Goal: Navigation & Orientation: Find specific page/section

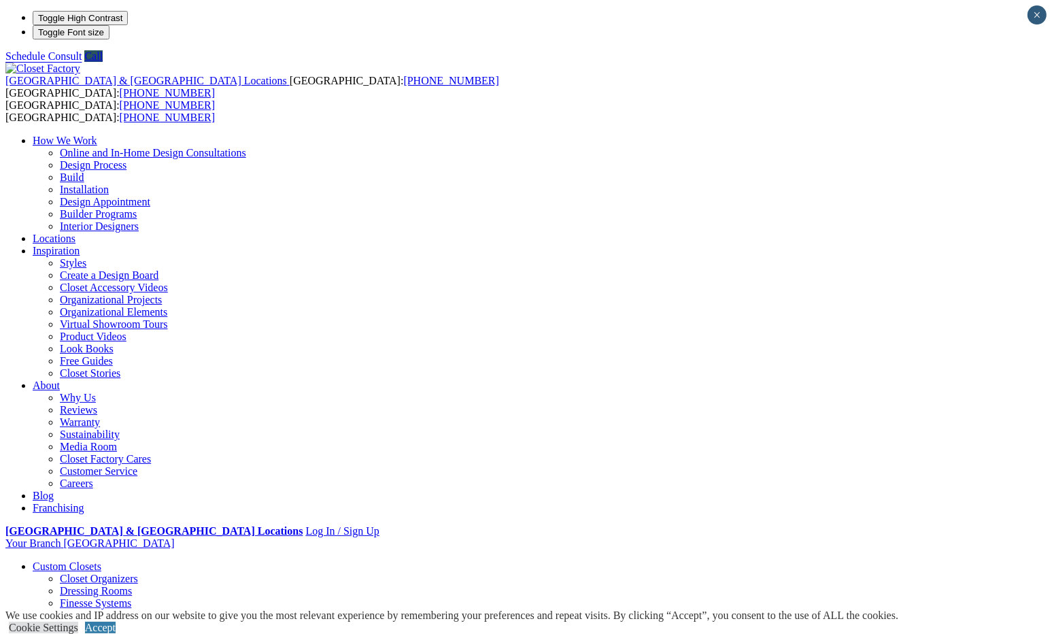
click at [71, 633] on link "Walk-in Closets" at bounding box center [94, 640] width 69 height 12
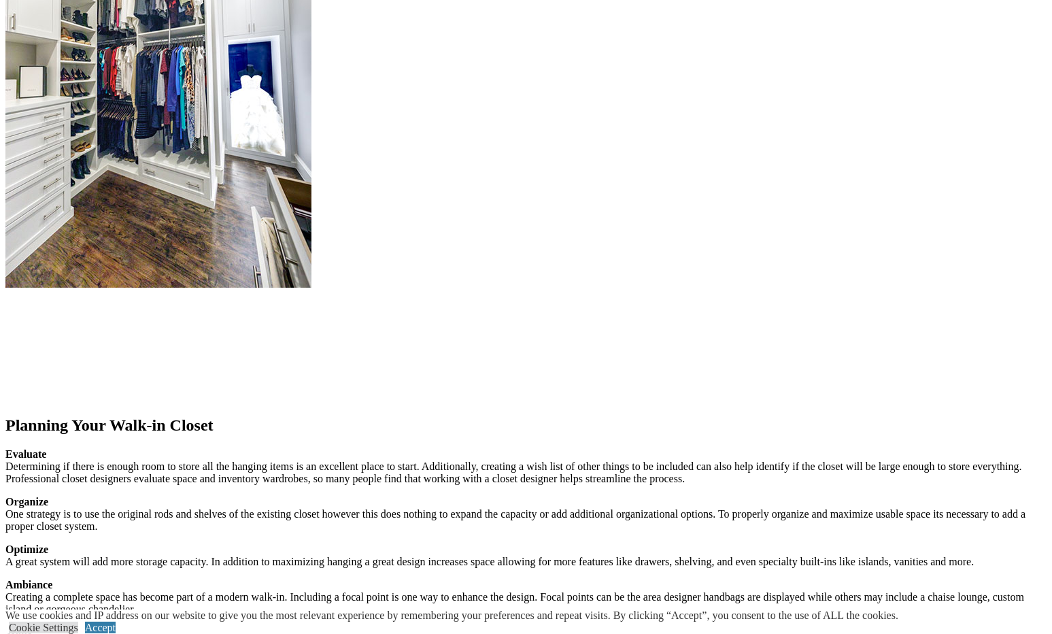
scroll to position [1565, 0]
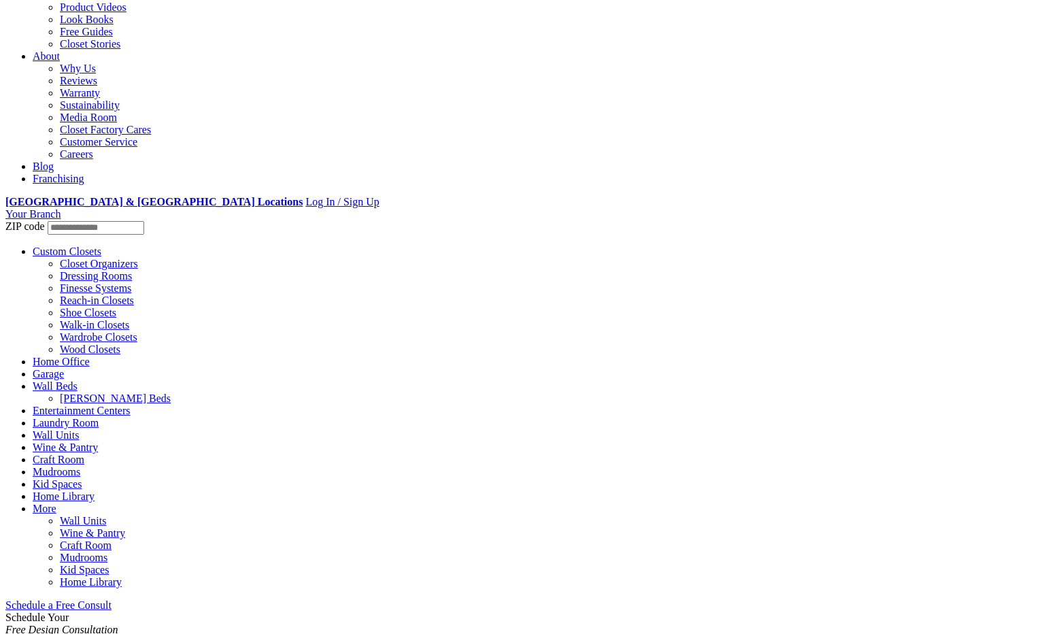
scroll to position [272, 0]
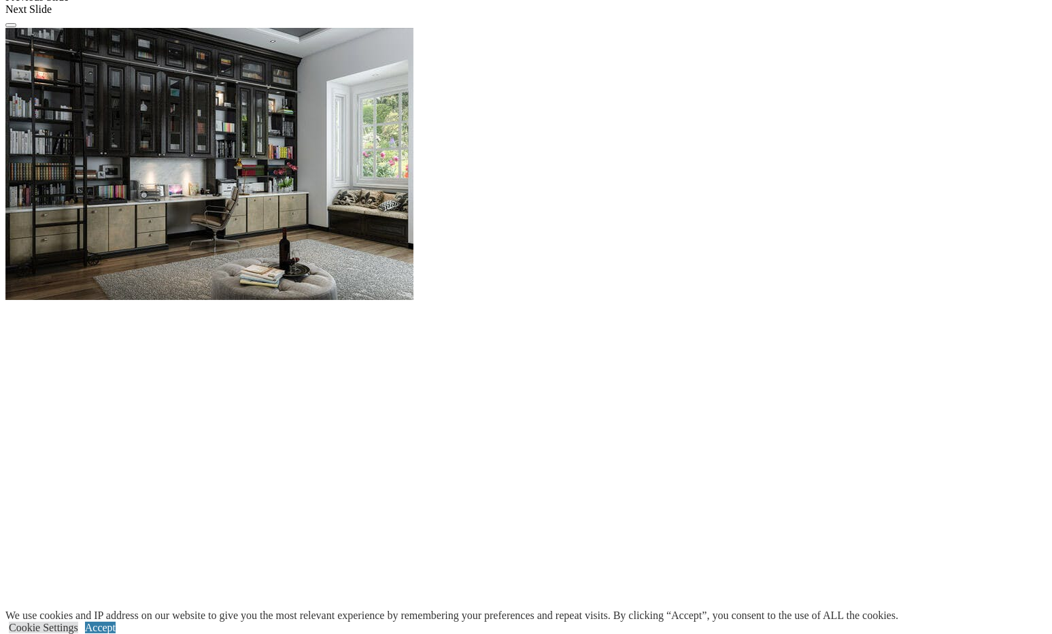
scroll to position [1369, 0]
